Goal: Task Accomplishment & Management: Use online tool/utility

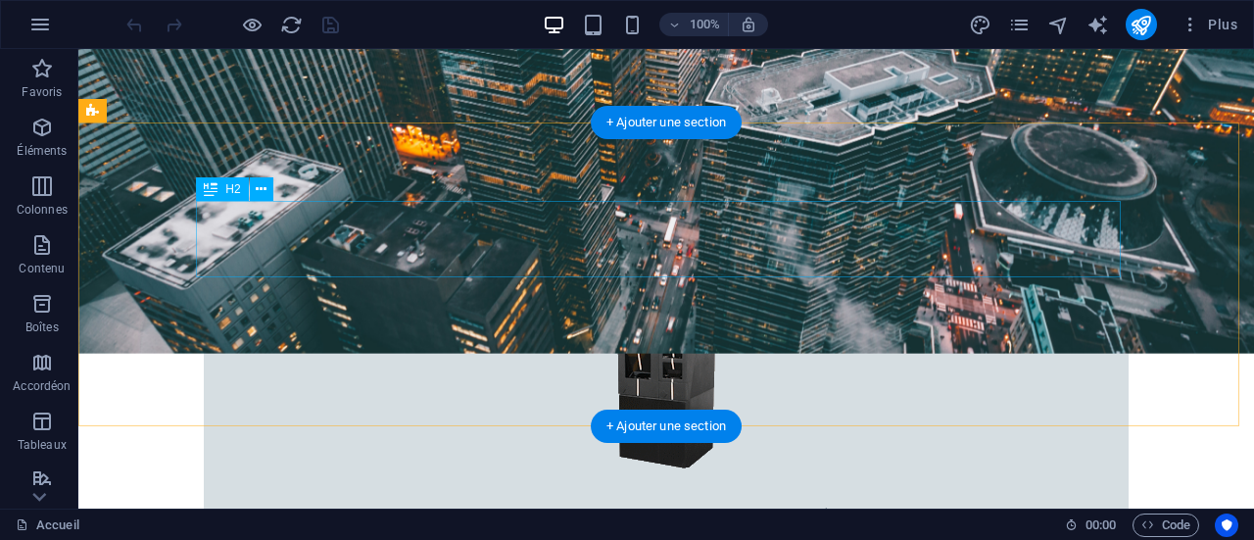
scroll to position [392, 0]
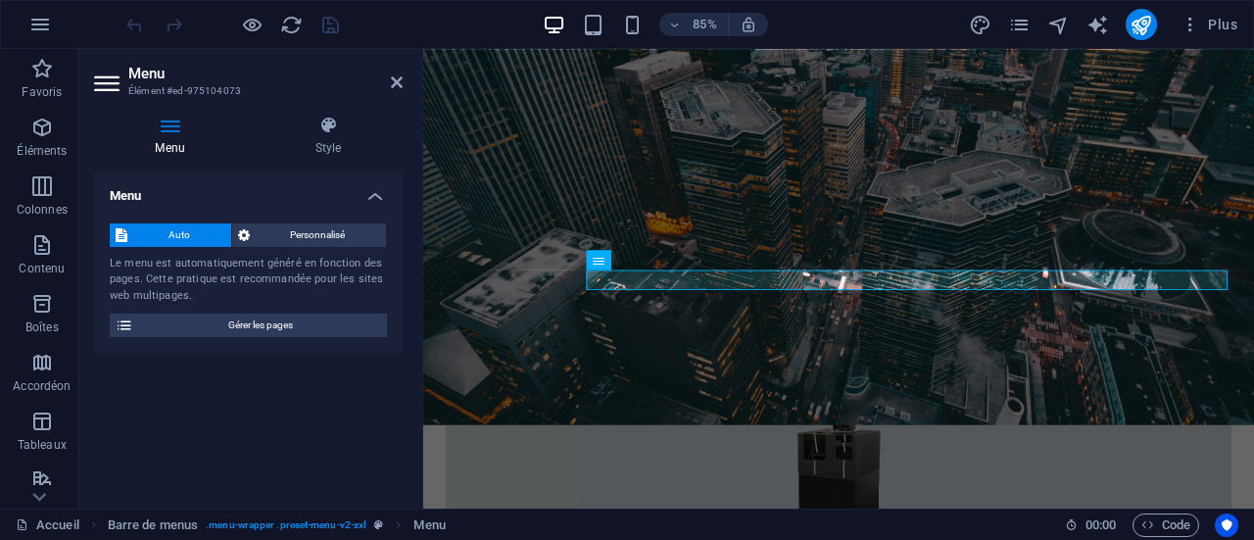
click at [403, 81] on aside "Menu Élément #ed-975104073 Menu Style Menu Auto Personnalisé Le menu est automa…" at bounding box center [250, 278] width 345 height 459
click at [402, 81] on icon at bounding box center [397, 82] width 12 height 16
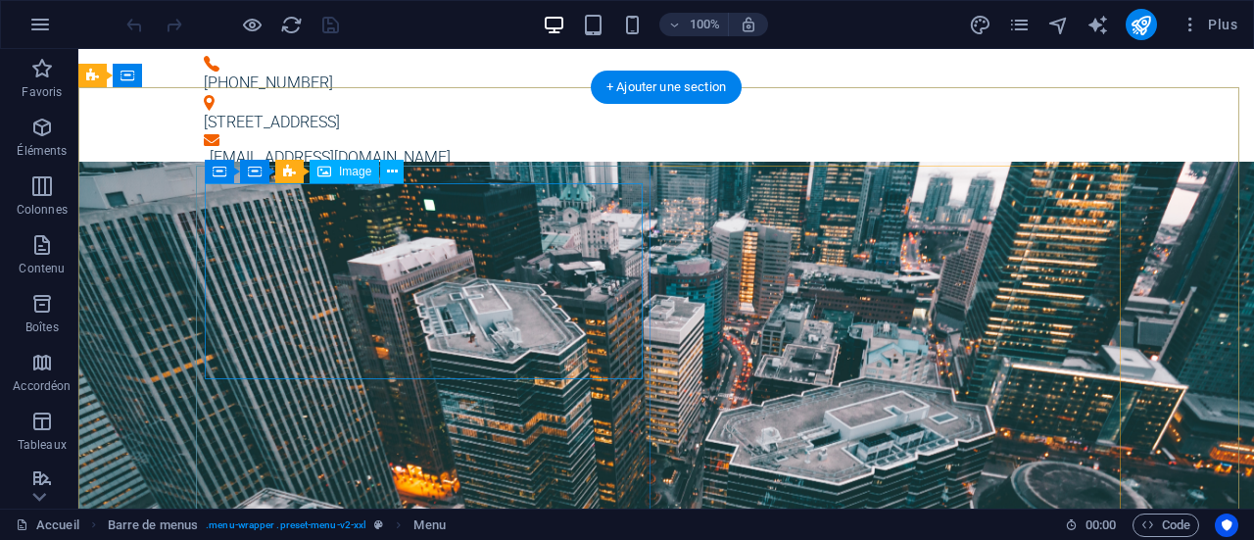
scroll to position [0, 0]
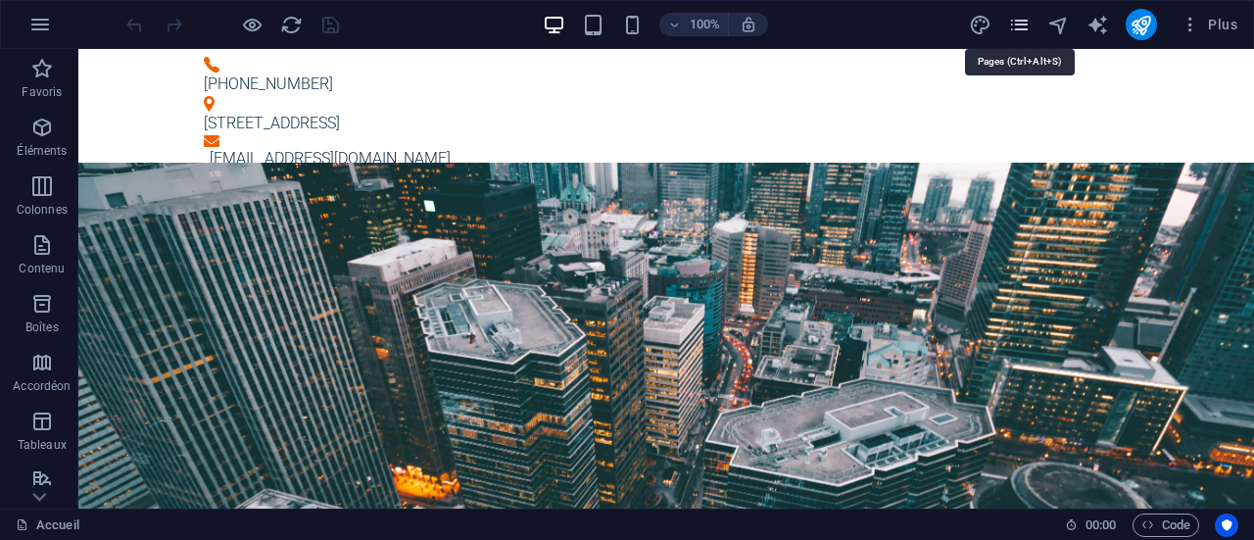
click at [1022, 34] on icon "pages" at bounding box center [1019, 25] width 23 height 23
click at [1019, 26] on icon "pages" at bounding box center [1019, 25] width 23 height 23
click at [58, 147] on p "Éléments" at bounding box center [42, 151] width 50 height 16
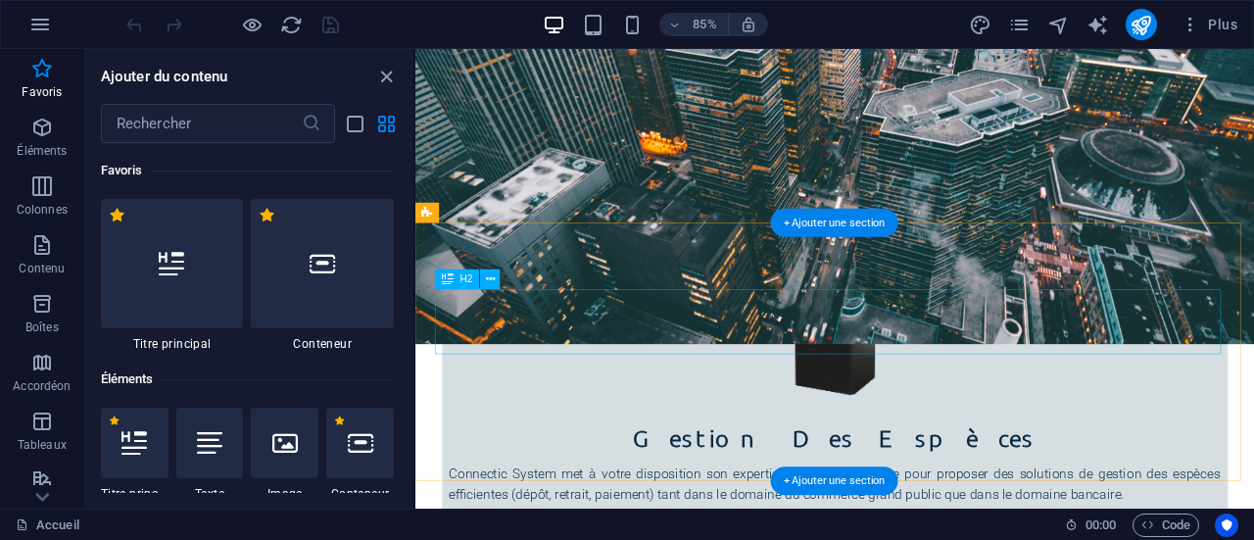
scroll to position [588, 0]
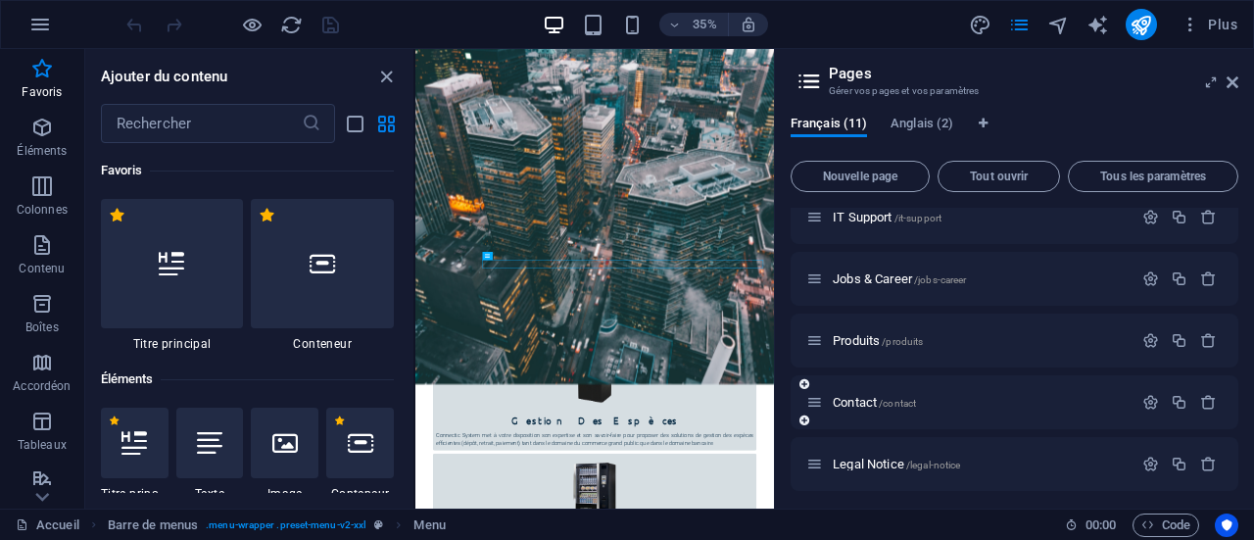
scroll to position [294, 0]
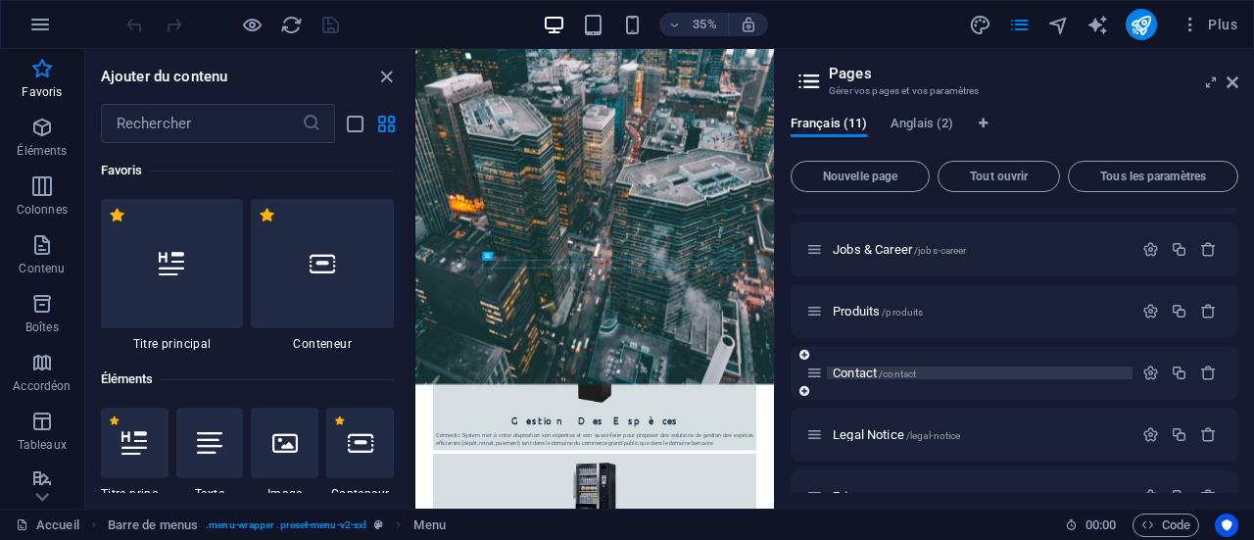
click at [955, 369] on p "Contact /contact" at bounding box center [980, 372] width 294 height 13
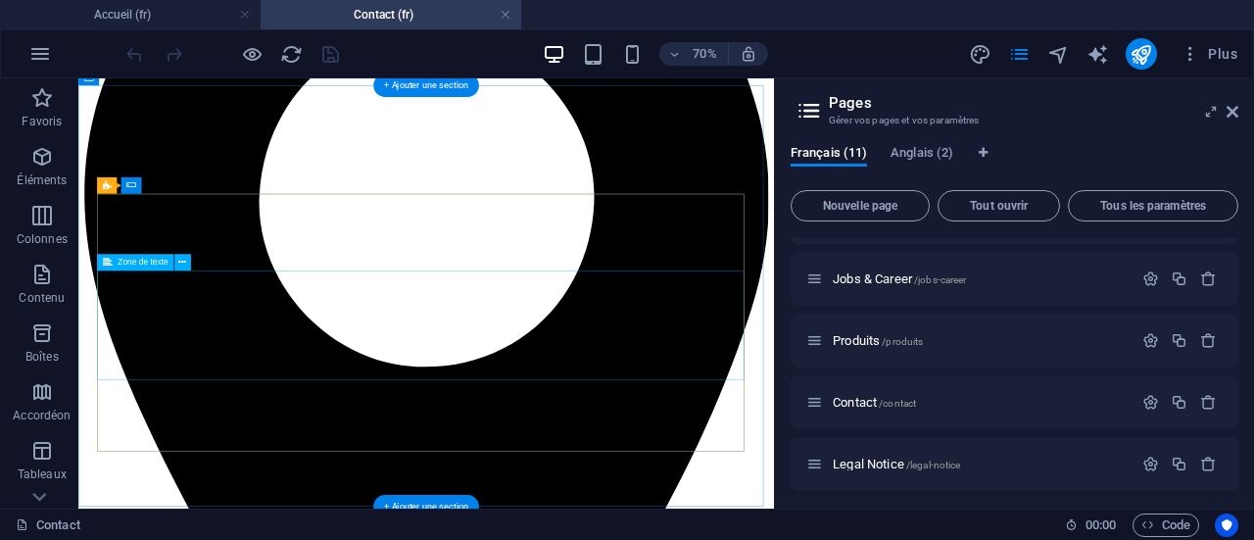
scroll to position [1567, 0]
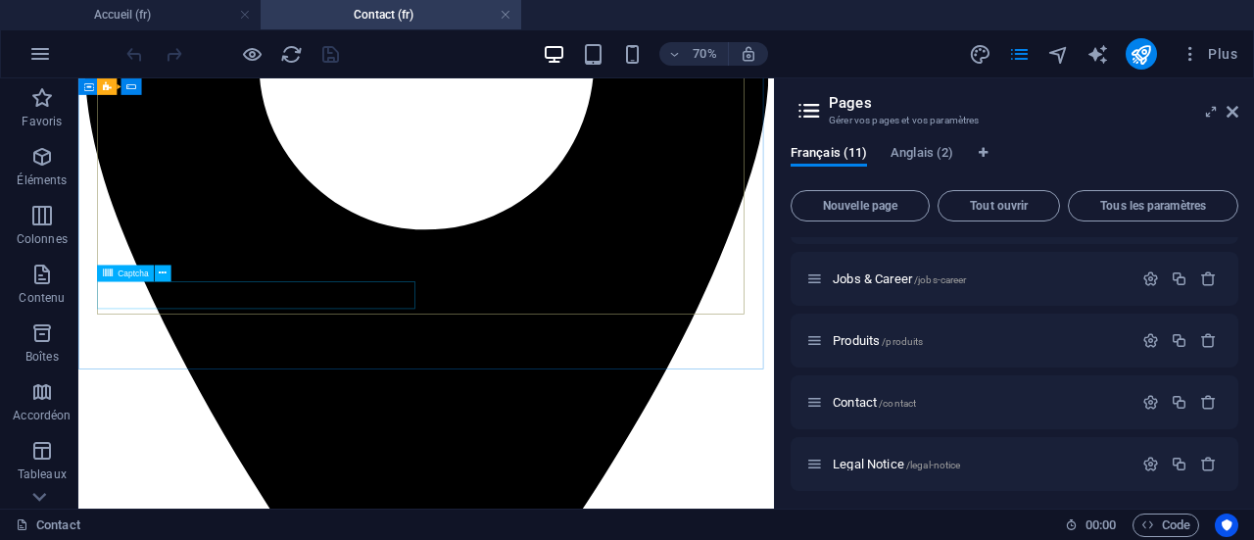
click at [175, 279] on div "Captcha" at bounding box center [138, 273] width 82 height 18
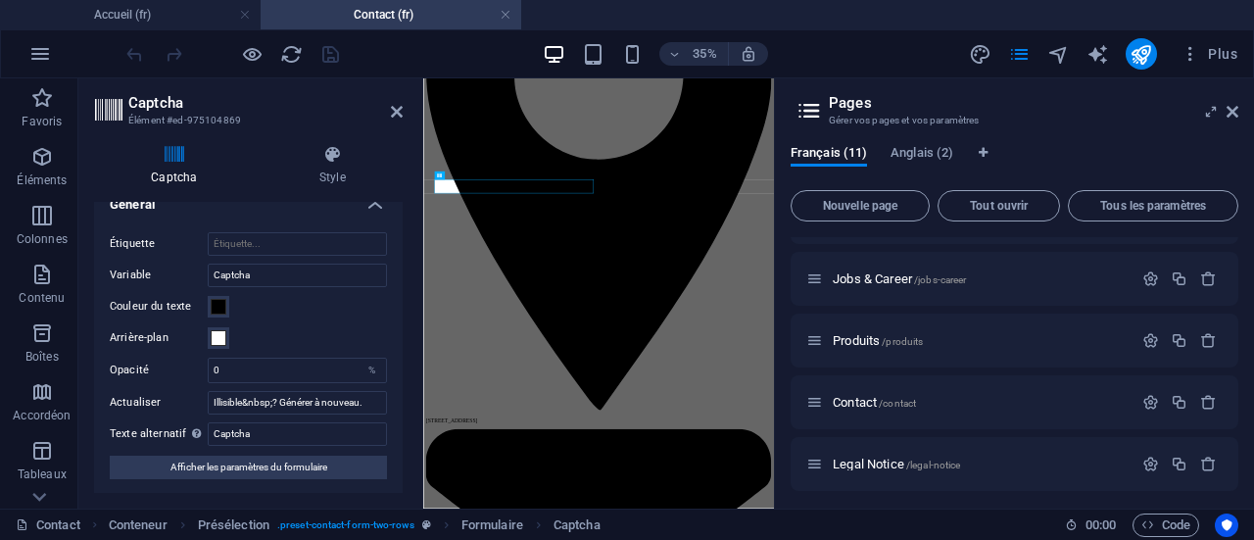
scroll to position [0, 0]
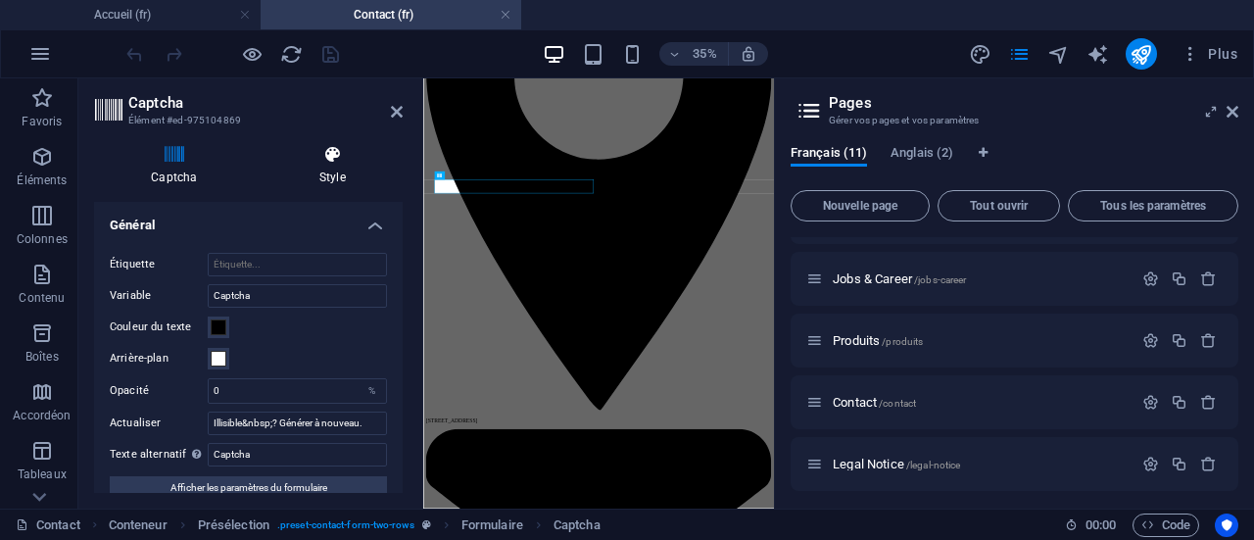
click at [319, 175] on h4 "Style" at bounding box center [333, 165] width 140 height 41
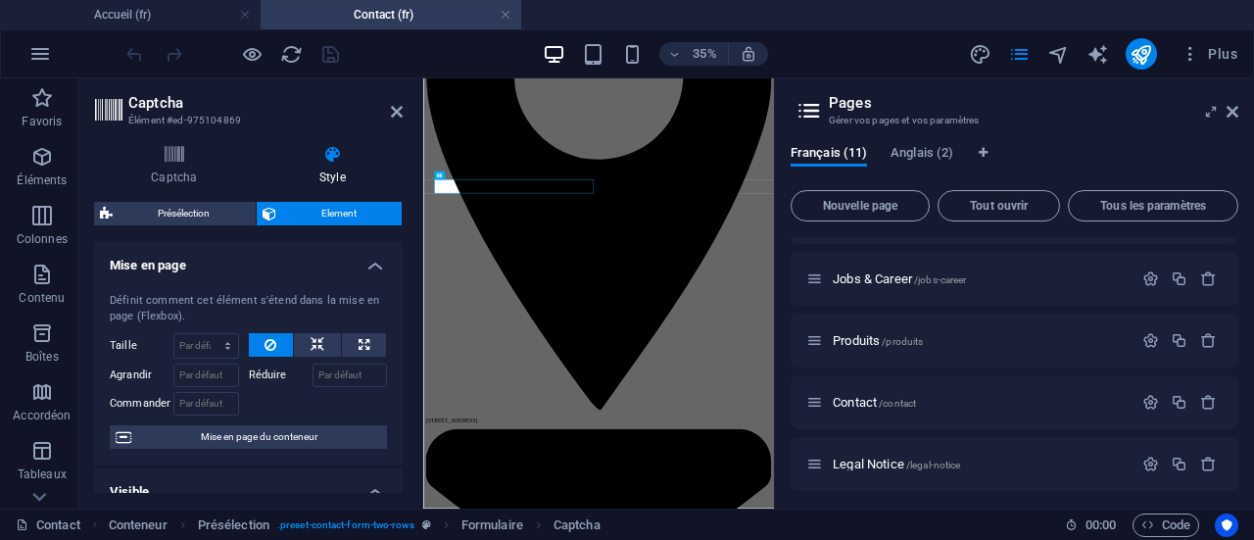
click at [403, 119] on aside "Captcha Élément #ed-975104869 Captcha Style Turnstile Turnstile de Cloudfare es…" at bounding box center [250, 293] width 345 height 430
click at [390, 110] on h2 "Captcha" at bounding box center [265, 103] width 274 height 18
drag, startPoint x: 399, startPoint y: 111, endPoint x: 459, endPoint y: 48, distance: 87.3
click at [399, 111] on icon at bounding box center [397, 112] width 12 height 16
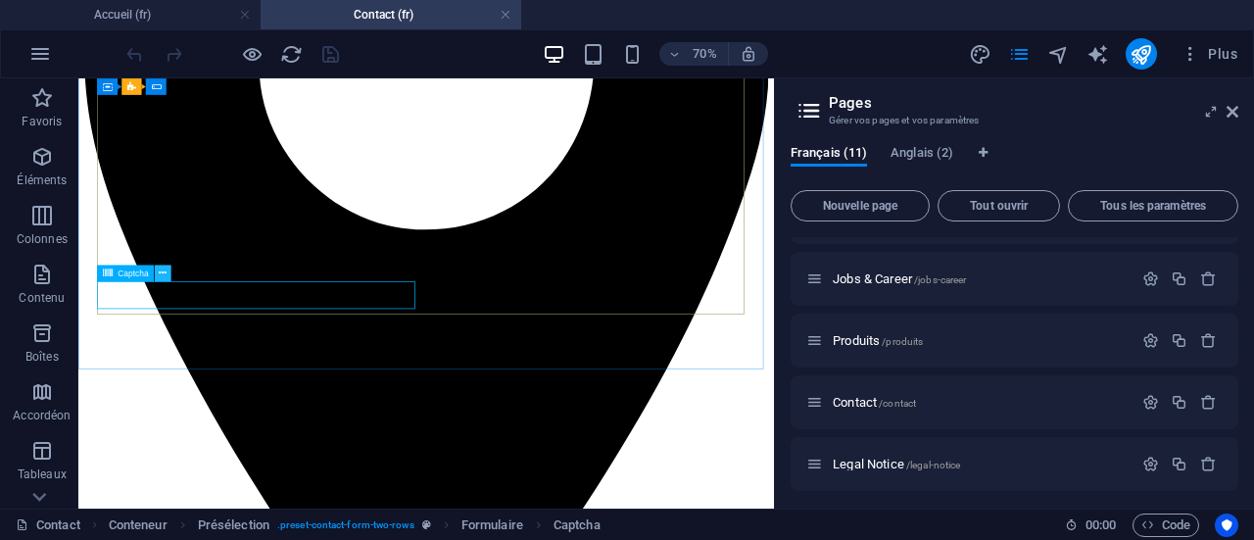
click at [167, 270] on icon at bounding box center [163, 272] width 8 height 15
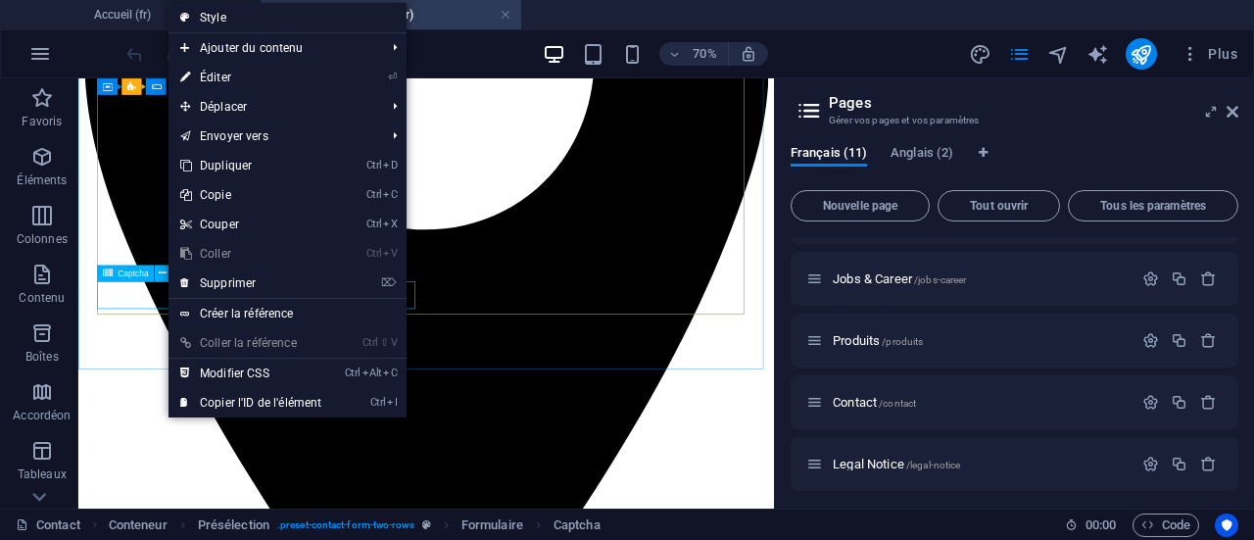
click at [129, 274] on span "Captcha" at bounding box center [133, 273] width 30 height 8
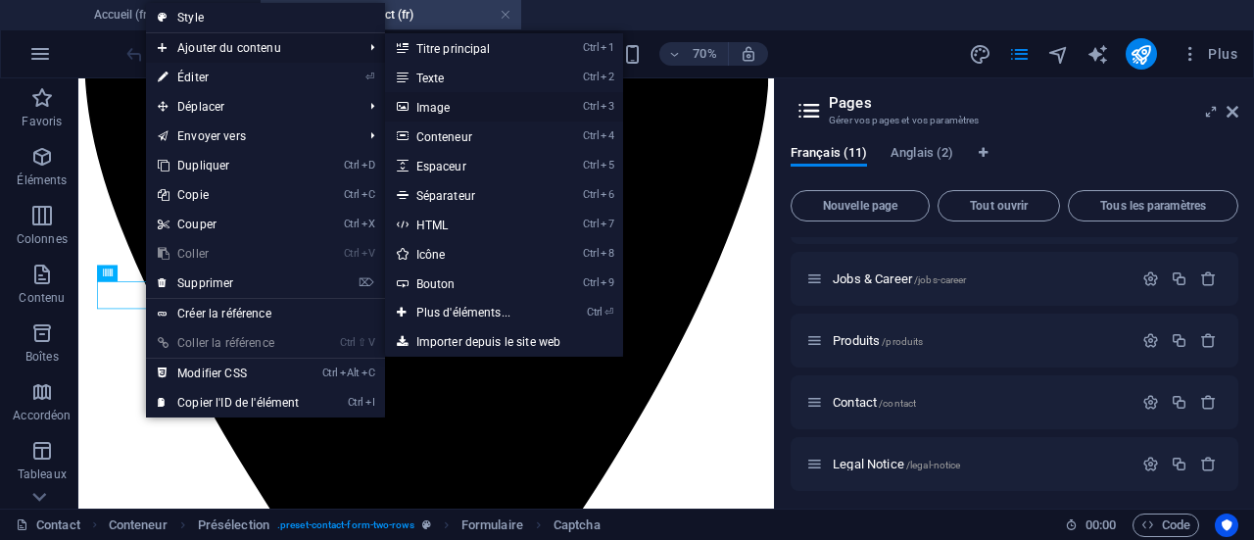
click at [446, 115] on link "Ctrl 3 Image" at bounding box center [468, 106] width 166 height 29
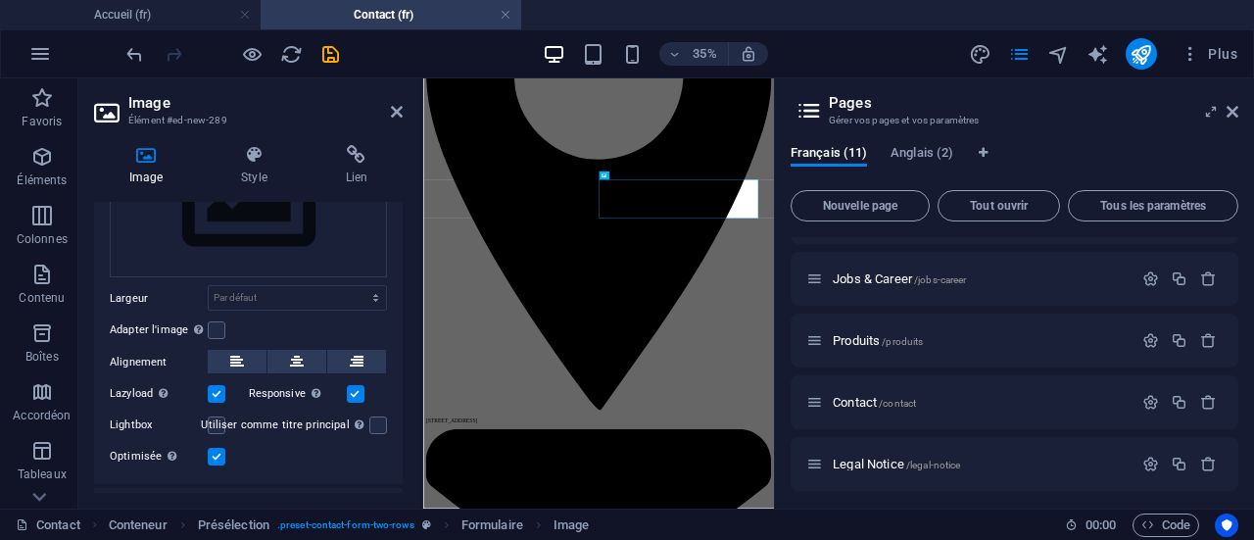
scroll to position [29, 0]
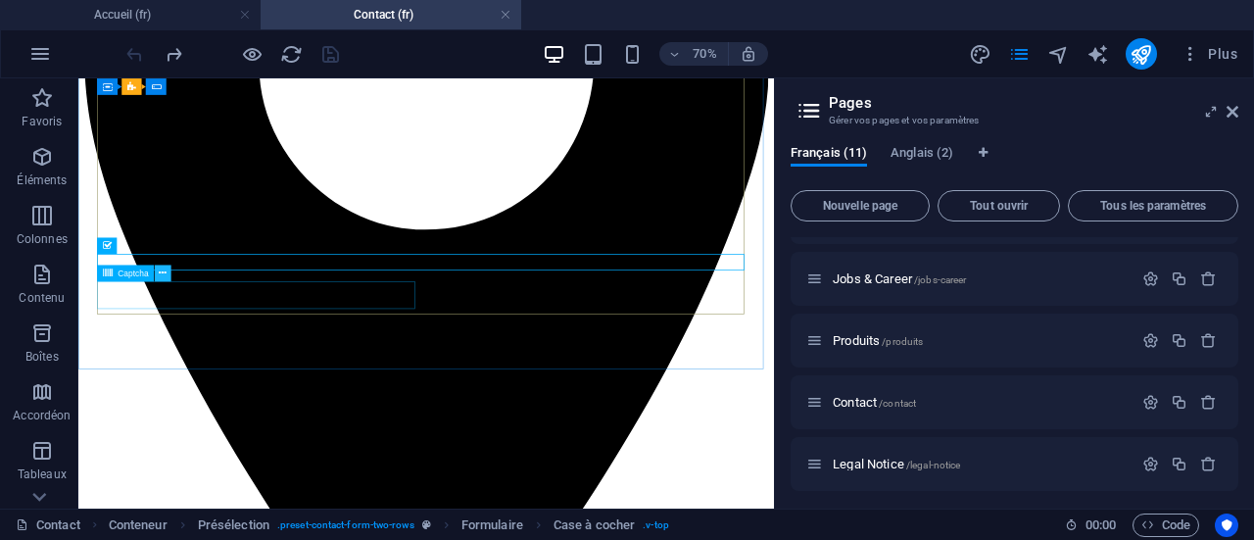
click at [167, 277] on icon at bounding box center [163, 272] width 8 height 15
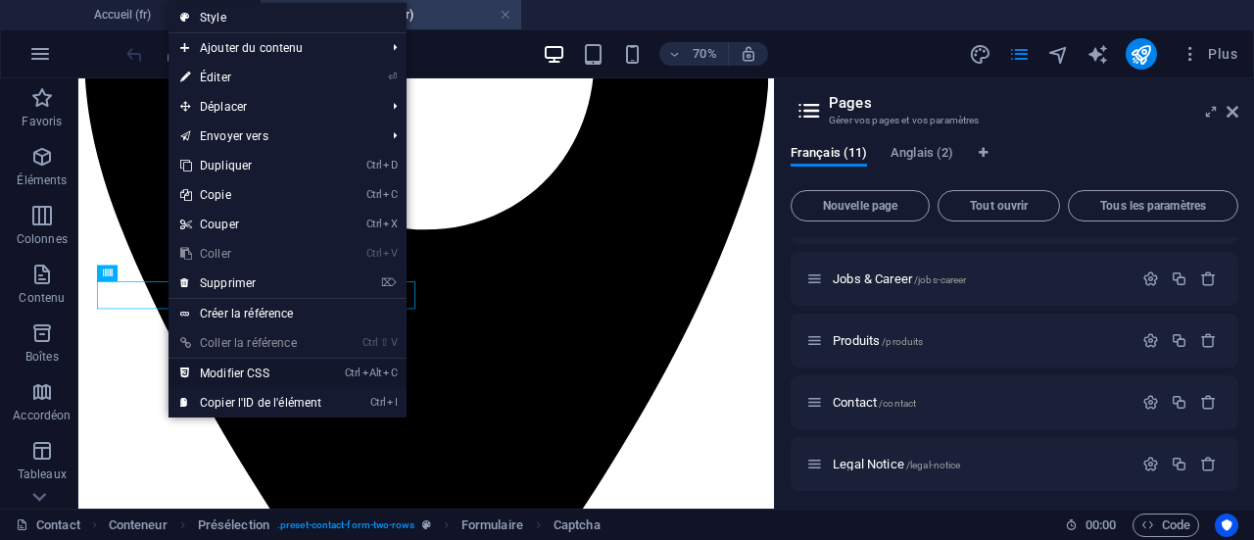
click at [264, 369] on link "Ctrl Alt C Modifier CSS" at bounding box center [250, 372] width 165 height 29
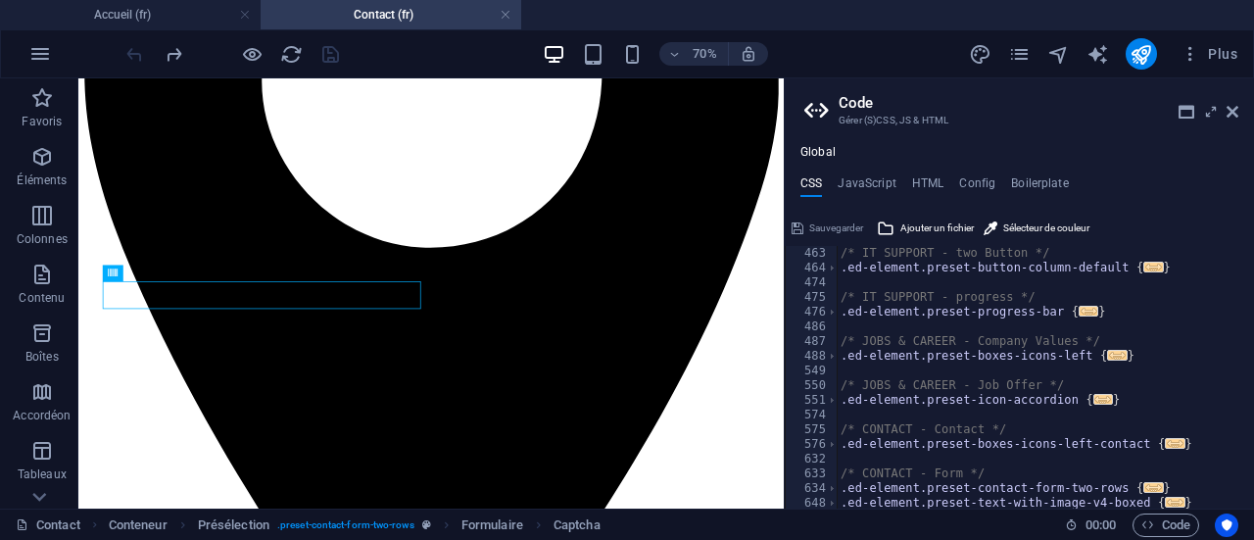
scroll to position [2660, 0]
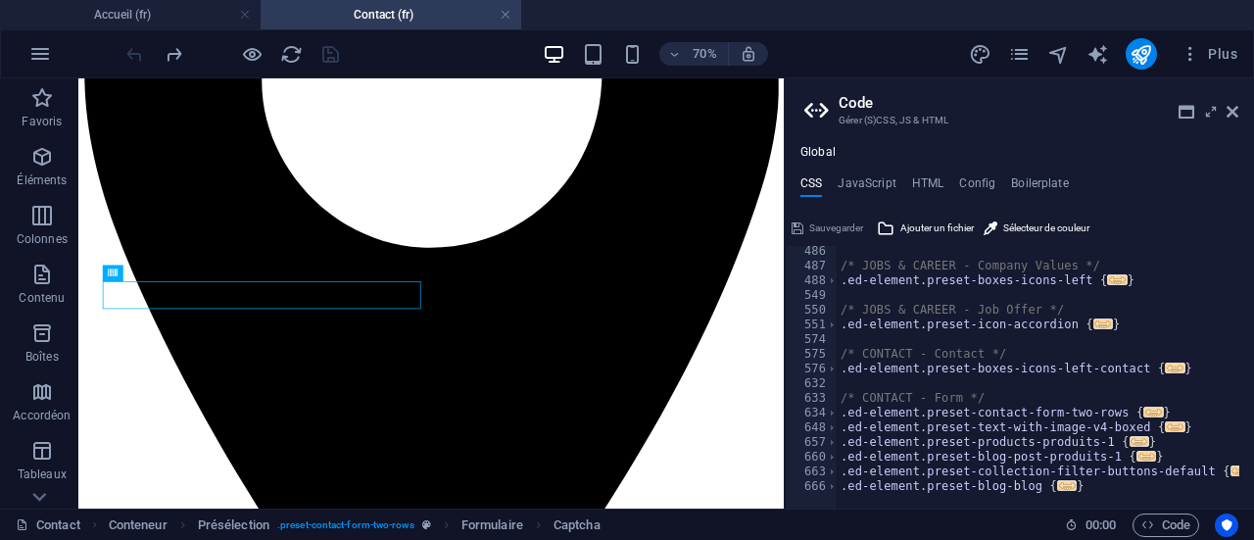
click at [956, 186] on ul "CSS JavaScript HTML Config Boilerplate" at bounding box center [1019, 187] width 469 height 22
click at [972, 185] on h4 "Config" at bounding box center [977, 187] width 36 height 22
type textarea "$color-background: #ffffff;"
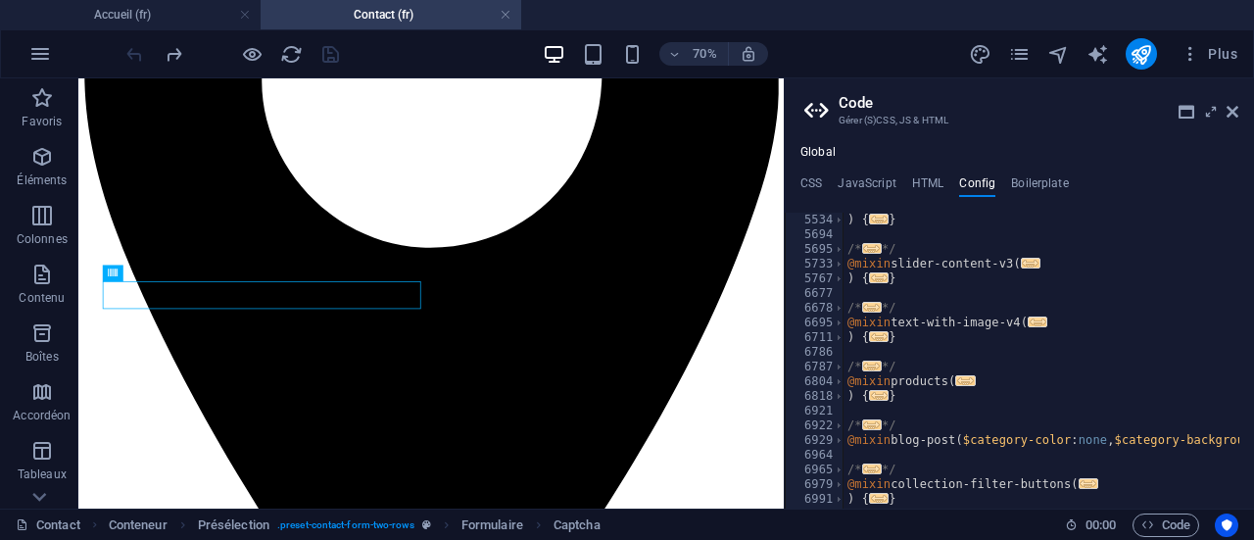
scroll to position [1834, 0]
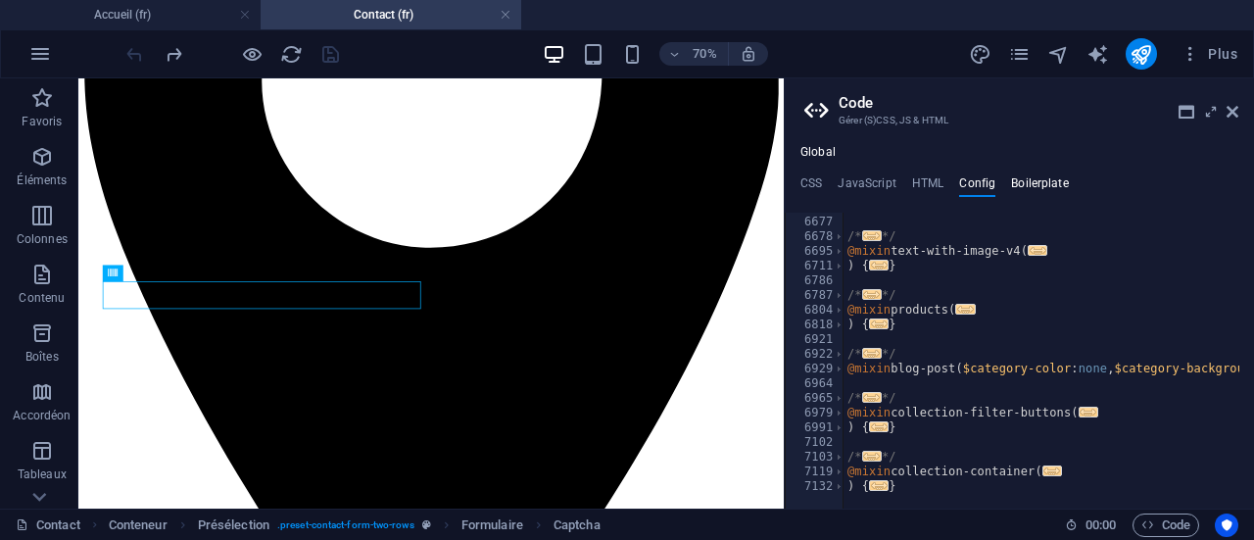
click at [1030, 189] on h4 "Boilerplate" at bounding box center [1040, 187] width 58 height 22
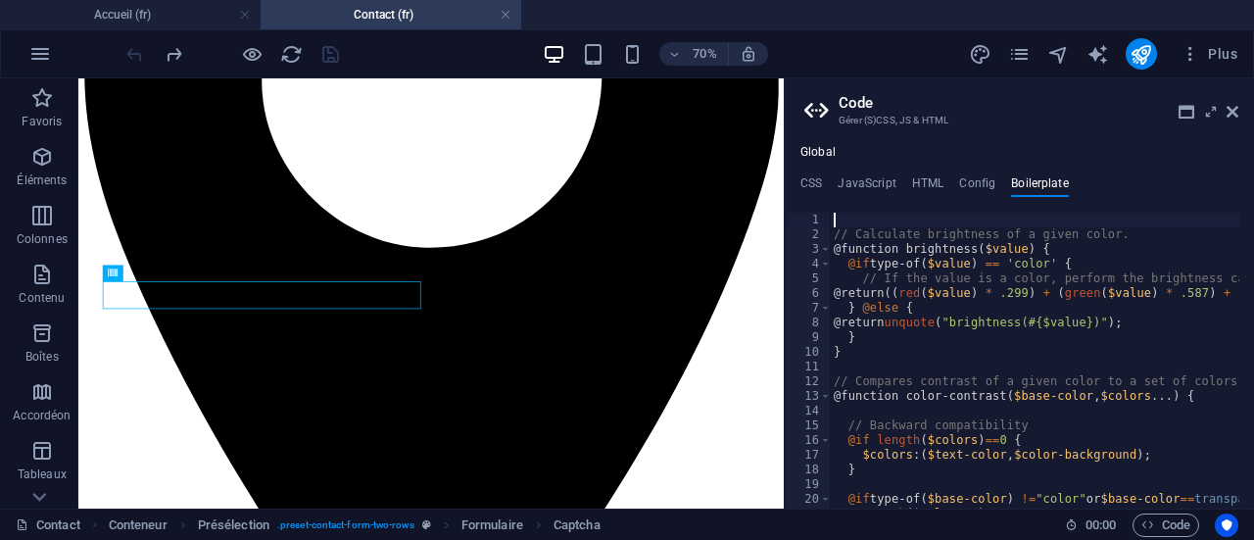
click at [901, 185] on ul "CSS JavaScript HTML Config Boilerplate" at bounding box center [1019, 187] width 469 height 22
click at [924, 182] on h4 "HTML" at bounding box center [928, 187] width 32 height 22
type textarea "<a href="#main-content" class="wv-link-content button">Skip to main content</a>"
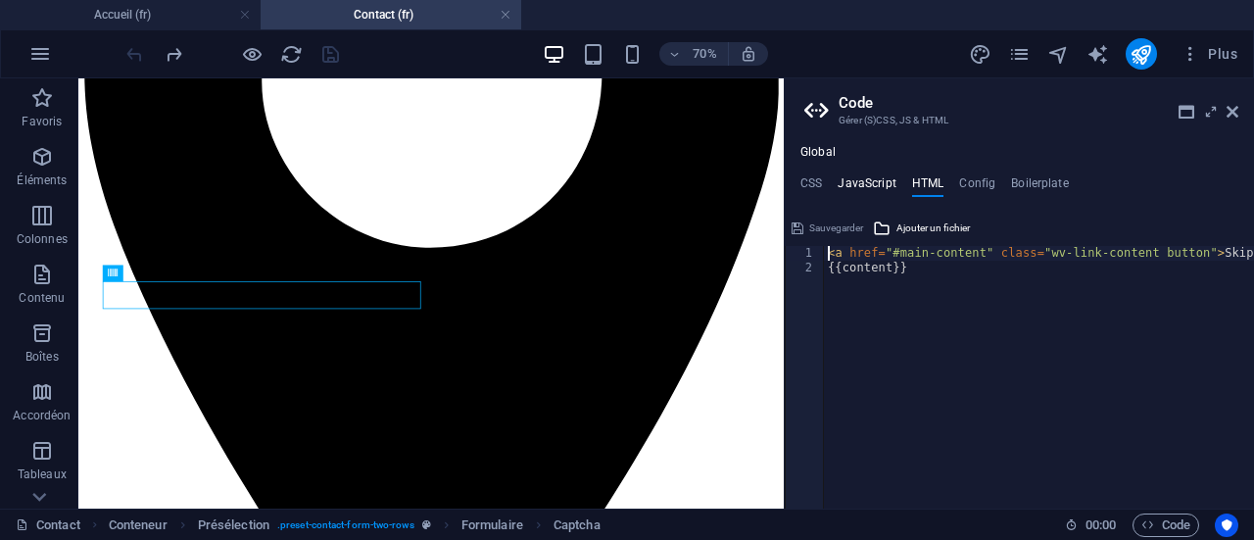
click at [870, 186] on h4 "JavaScript" at bounding box center [866, 187] width 58 height 22
type textarea "/* JS for preset "Menu V2" */"
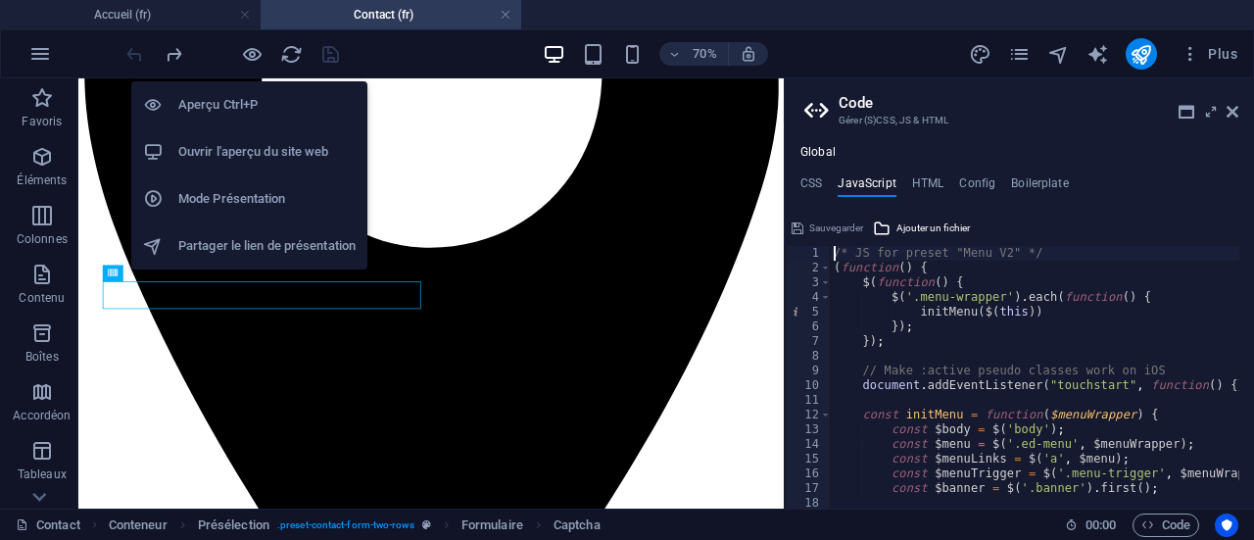
click at [241, 104] on h6 "Aperçu Ctrl+P" at bounding box center [266, 105] width 177 height 24
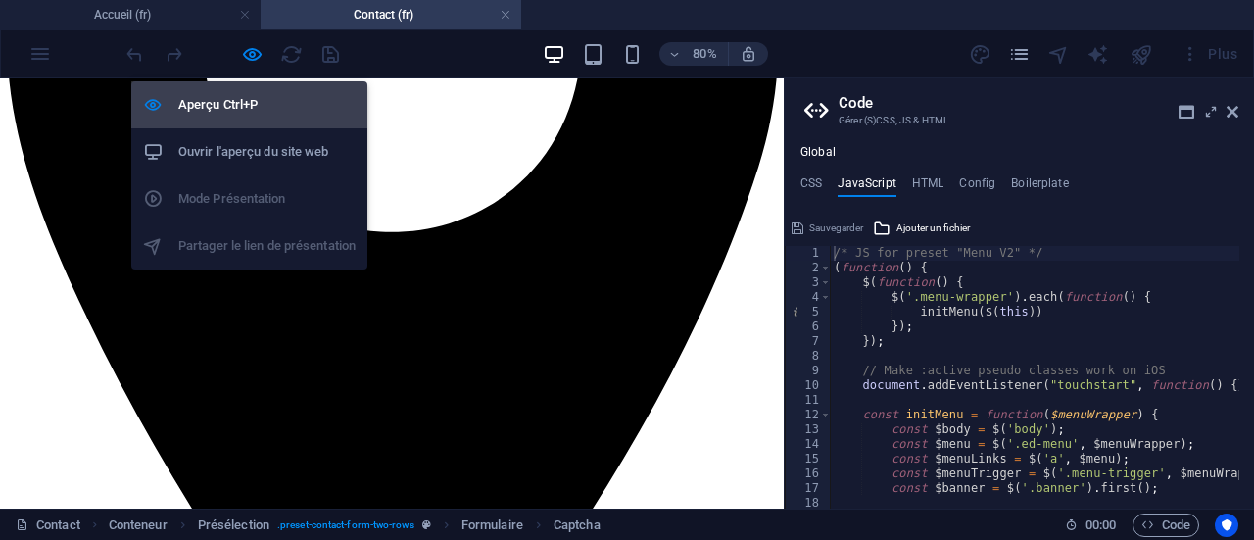
click at [261, 100] on h6 "Aperçu Ctrl+P" at bounding box center [266, 105] width 177 height 24
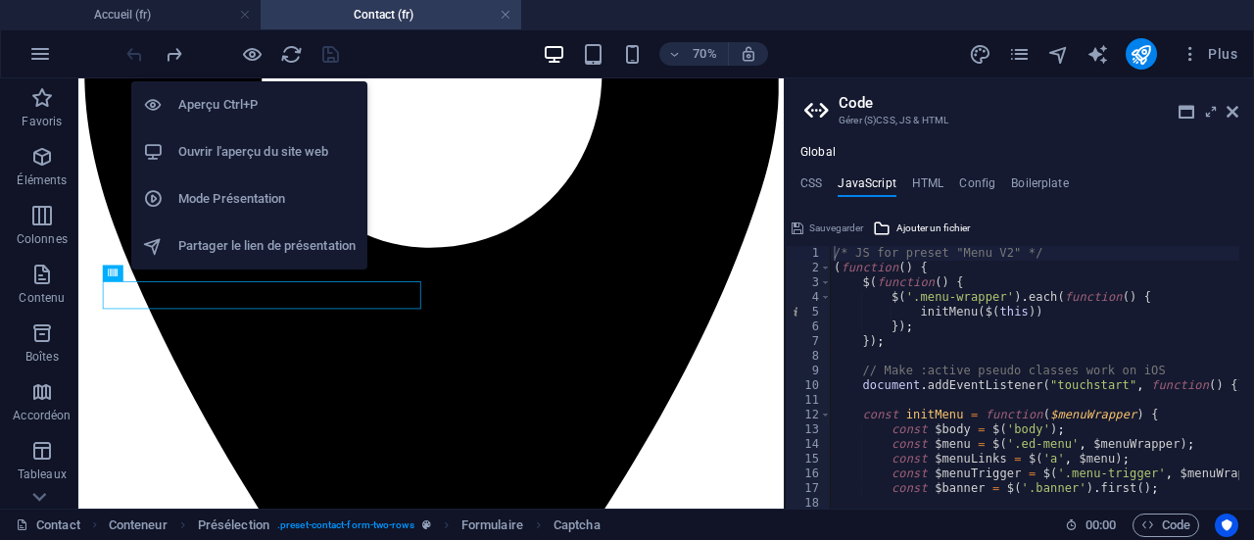
click at [261, 100] on h6 "Aperçu Ctrl+P" at bounding box center [266, 105] width 177 height 24
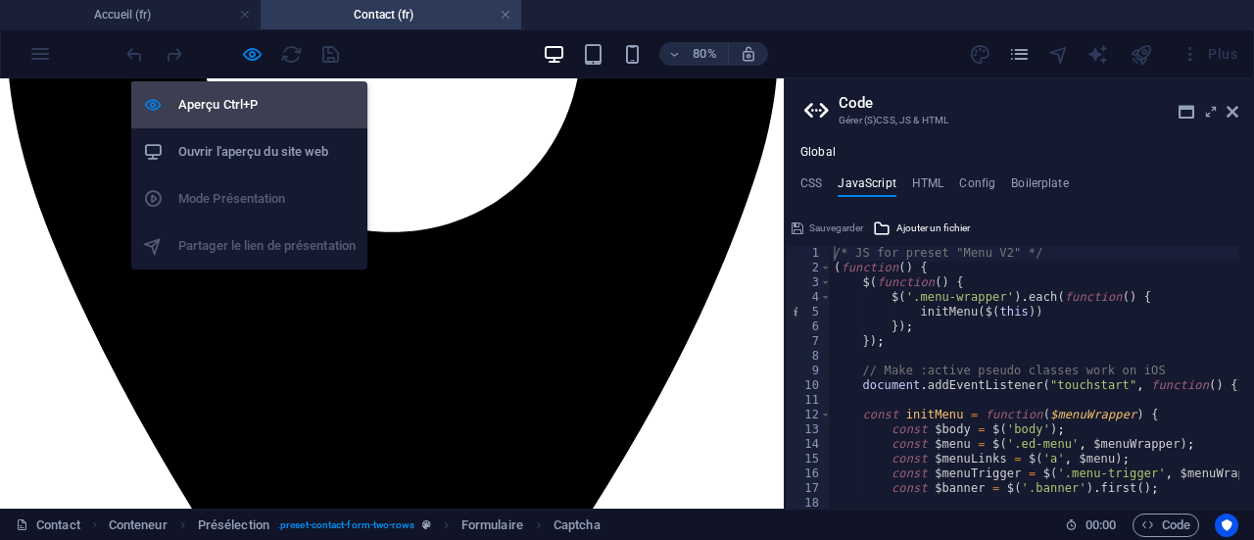
click at [261, 100] on h6 "Aperçu Ctrl+P" at bounding box center [266, 105] width 177 height 24
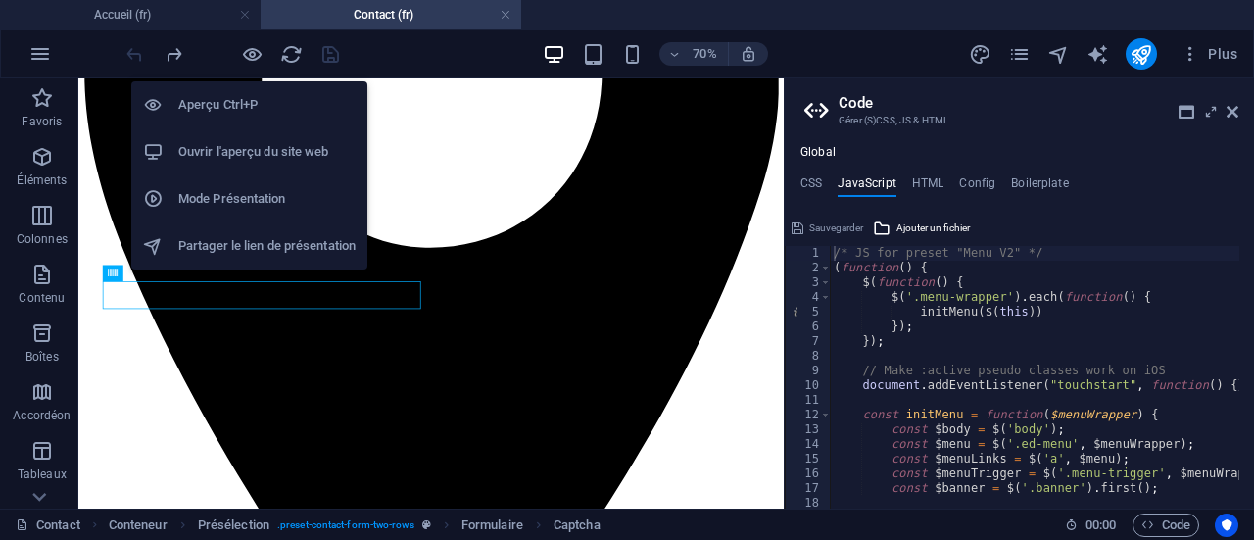
click at [242, 152] on h6 "Ouvrir l'aperçu du site web" at bounding box center [266, 152] width 177 height 24
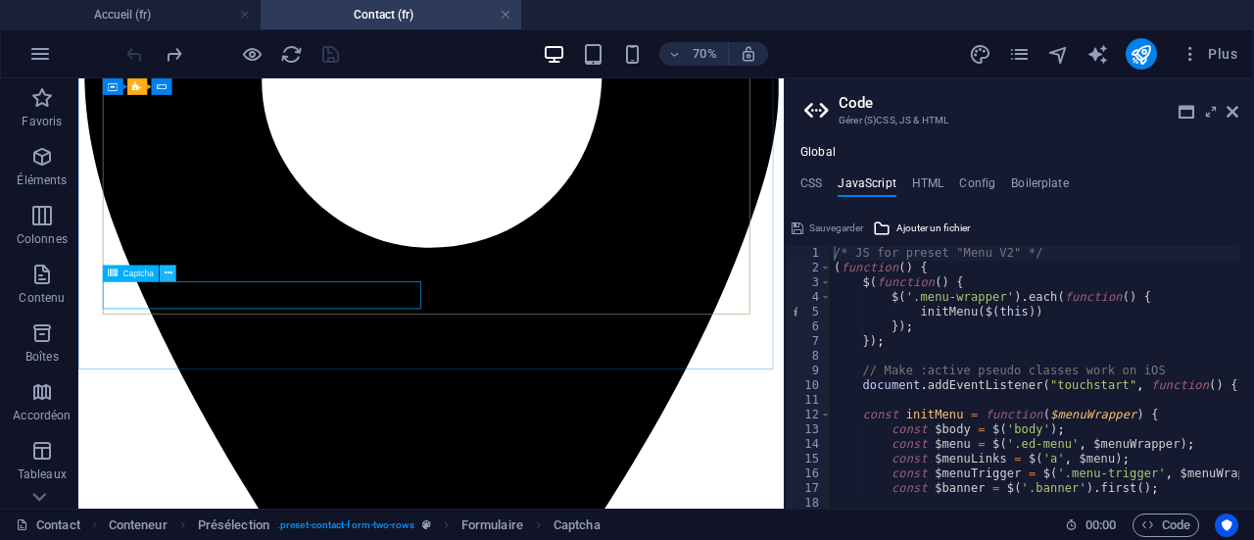
click at [168, 275] on icon at bounding box center [168, 272] width 8 height 15
click at [167, 271] on icon at bounding box center [168, 272] width 8 height 15
click at [1236, 110] on icon at bounding box center [1232, 112] width 12 height 16
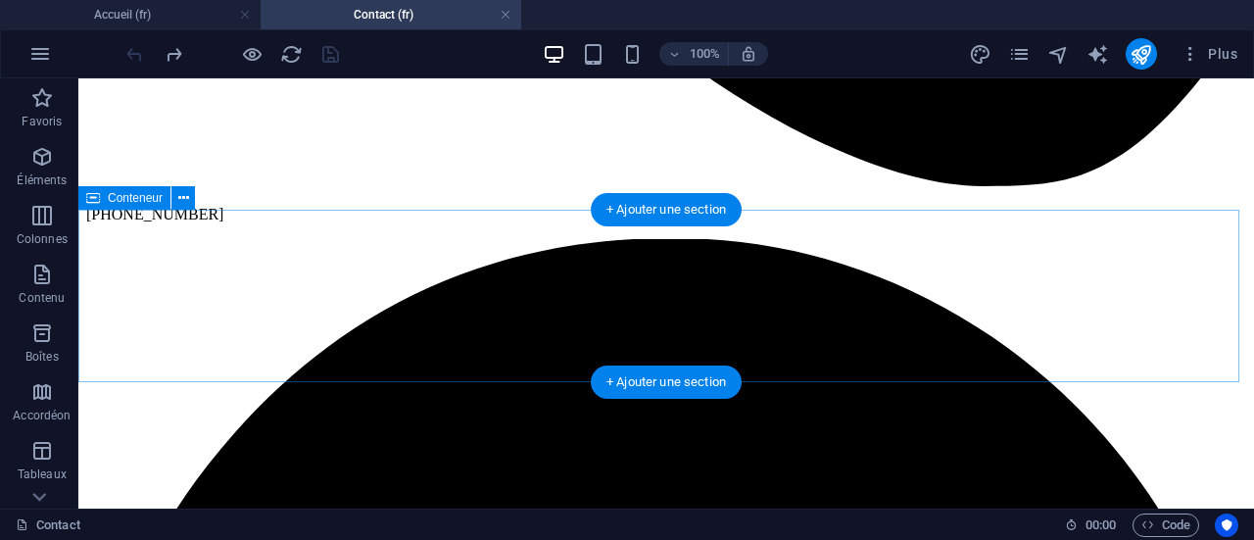
scroll to position [0, 0]
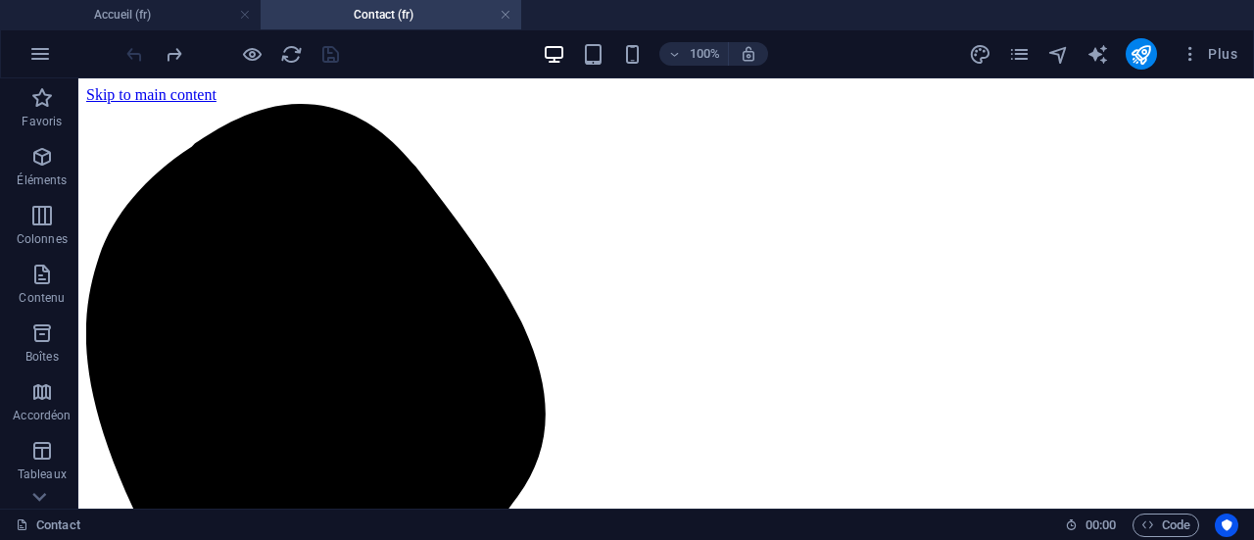
click at [454, 56] on div "100% Plus" at bounding box center [683, 53] width 1123 height 31
click at [1191, 50] on icon "button" at bounding box center [1185, 54] width 20 height 20
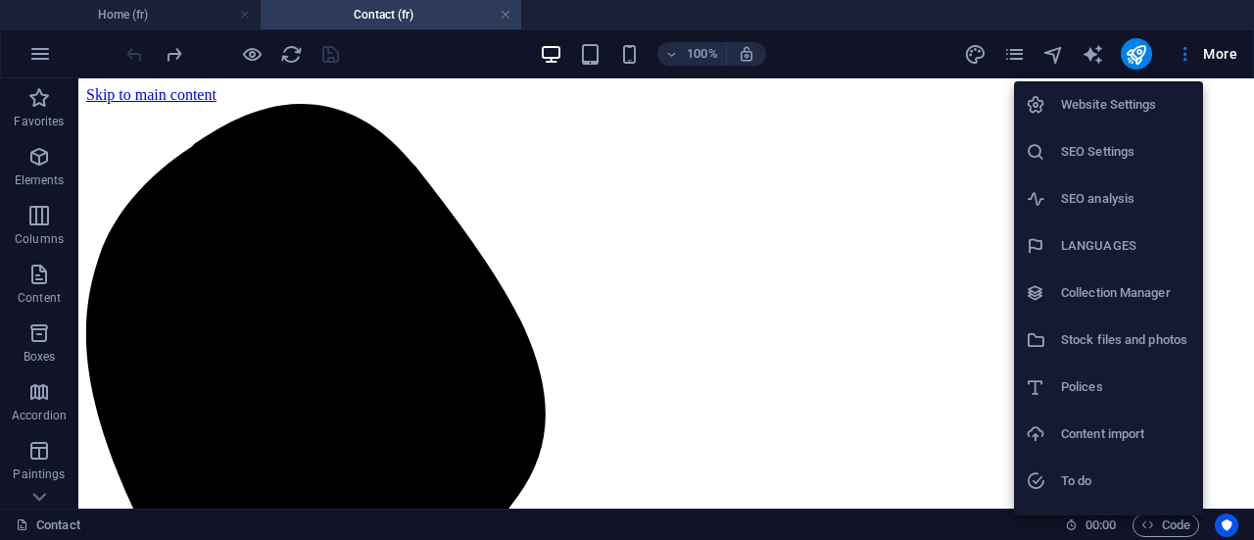
click at [129, 18] on div at bounding box center [627, 270] width 1254 height 540
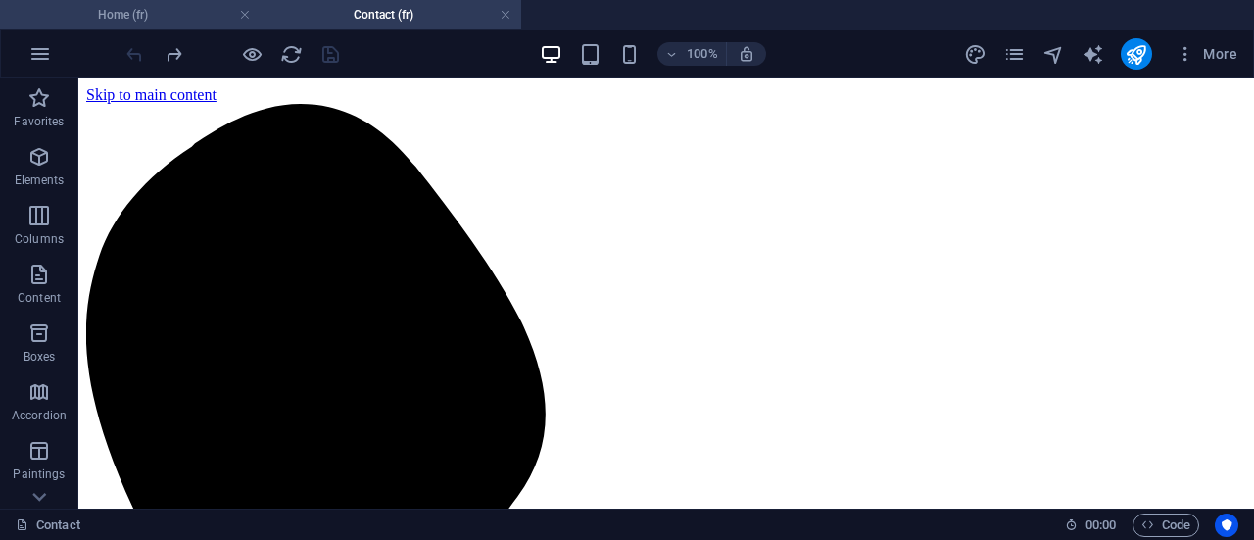
click at [161, 21] on h4 "Home (fr)" at bounding box center [130, 15] width 261 height 22
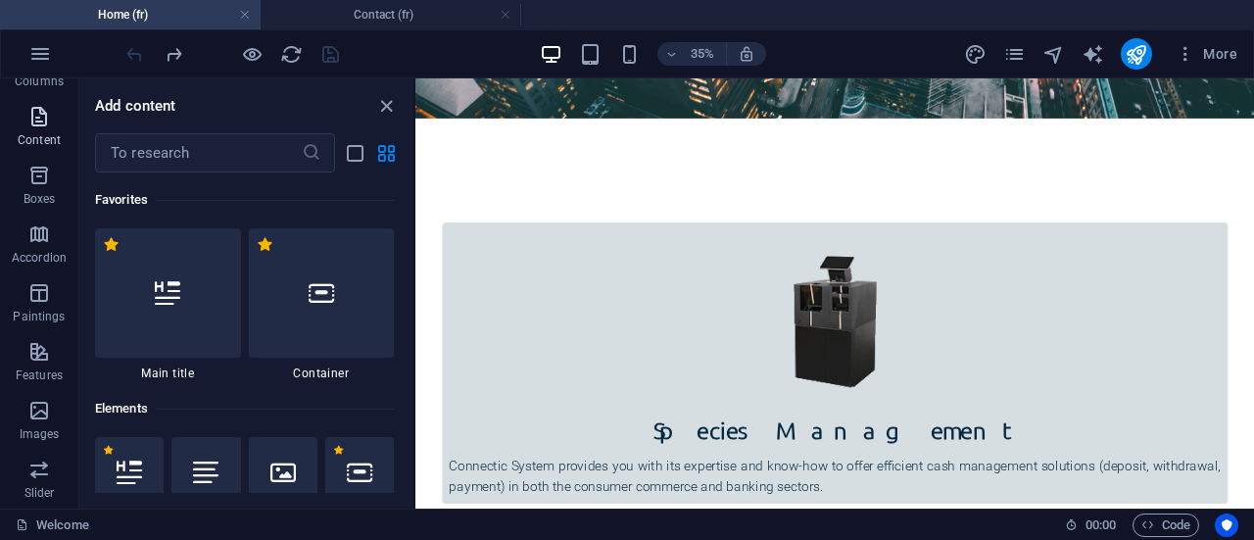
scroll to position [196, 0]
